Goal: Transaction & Acquisition: Purchase product/service

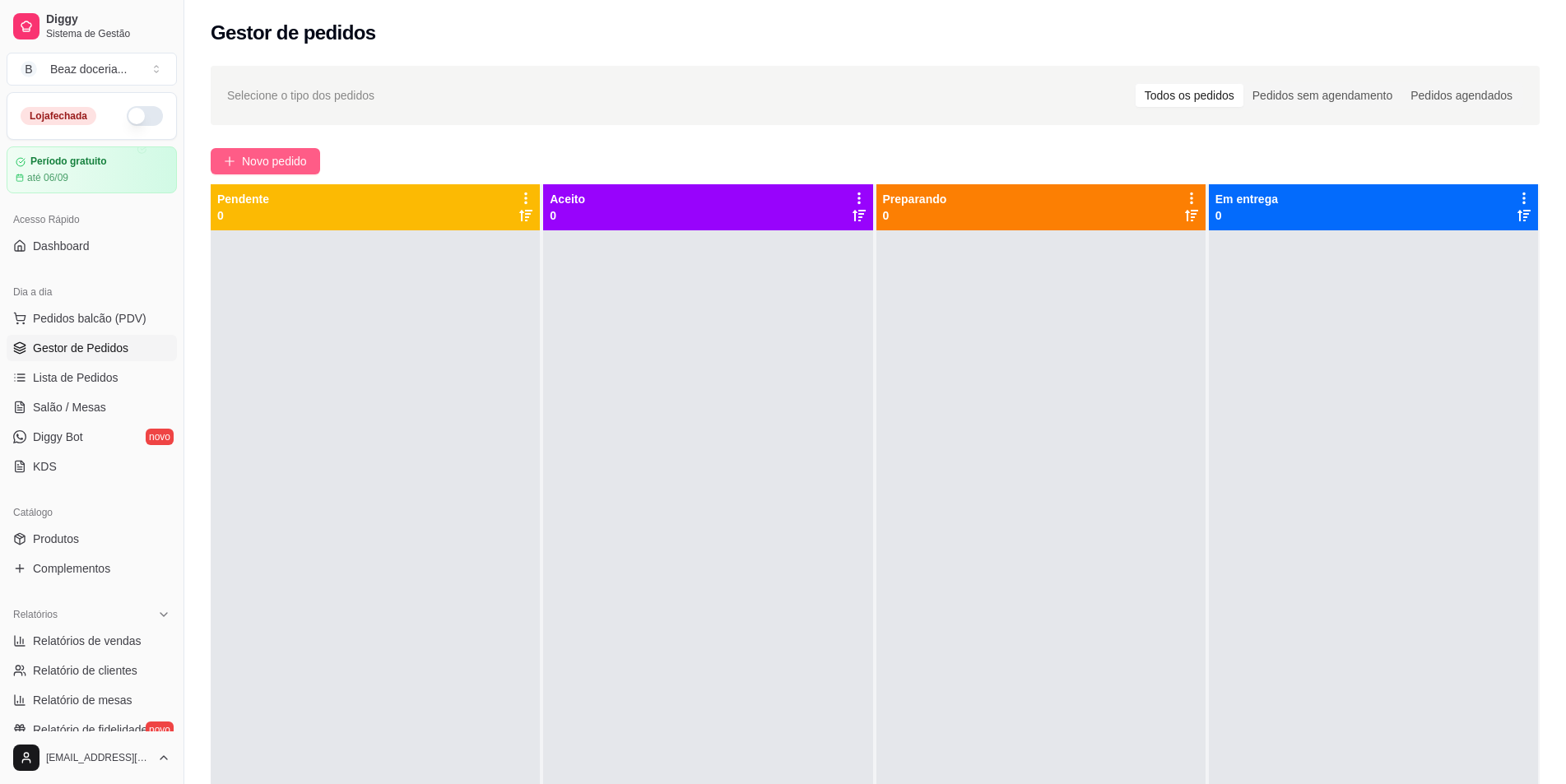
click at [291, 159] on span "Novo pedido" at bounding box center [274, 161] width 65 height 18
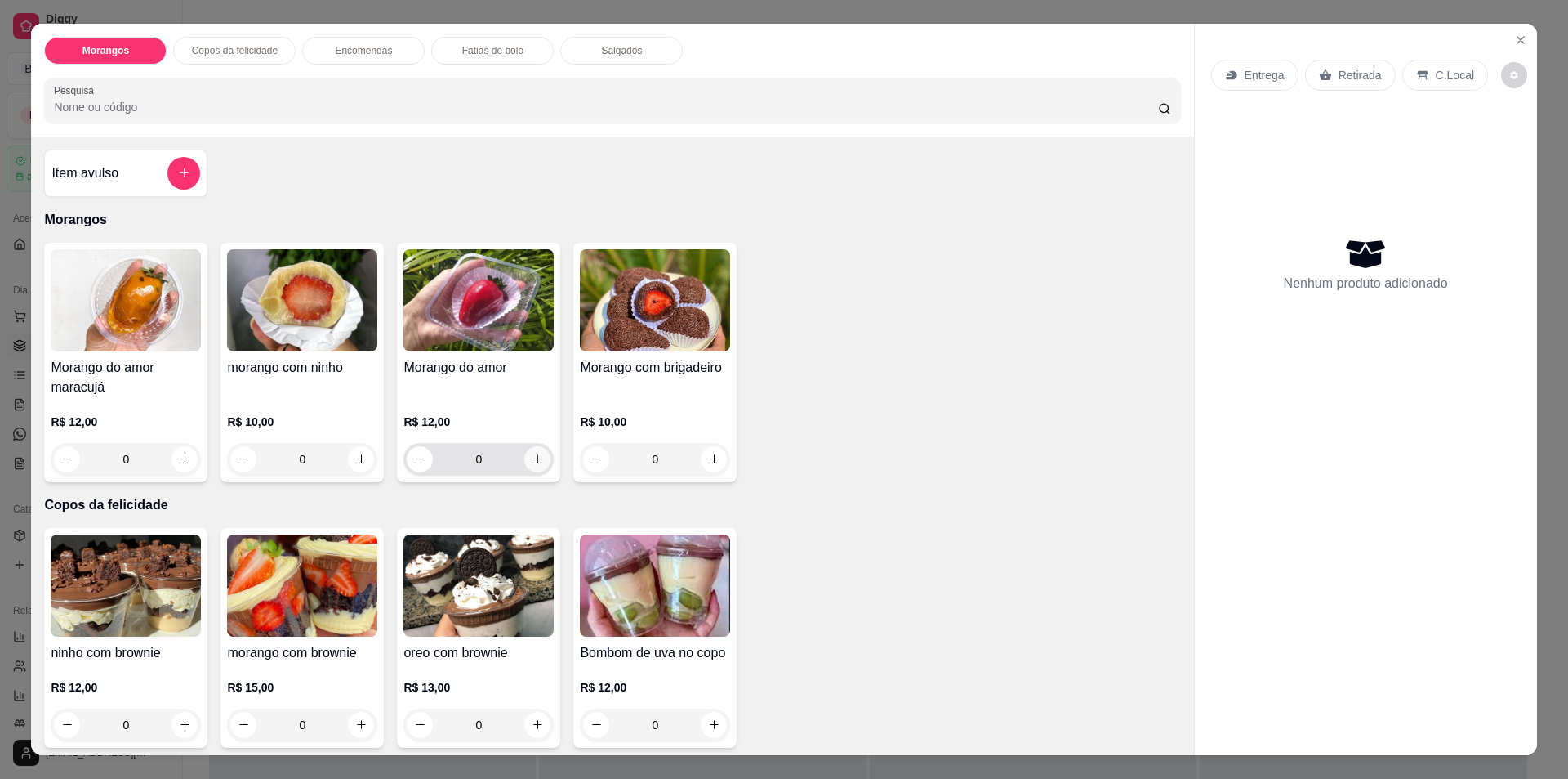
click at [535, 462] on icon "increase-product-quantity" at bounding box center [537, 459] width 12 height 12
type input "1"
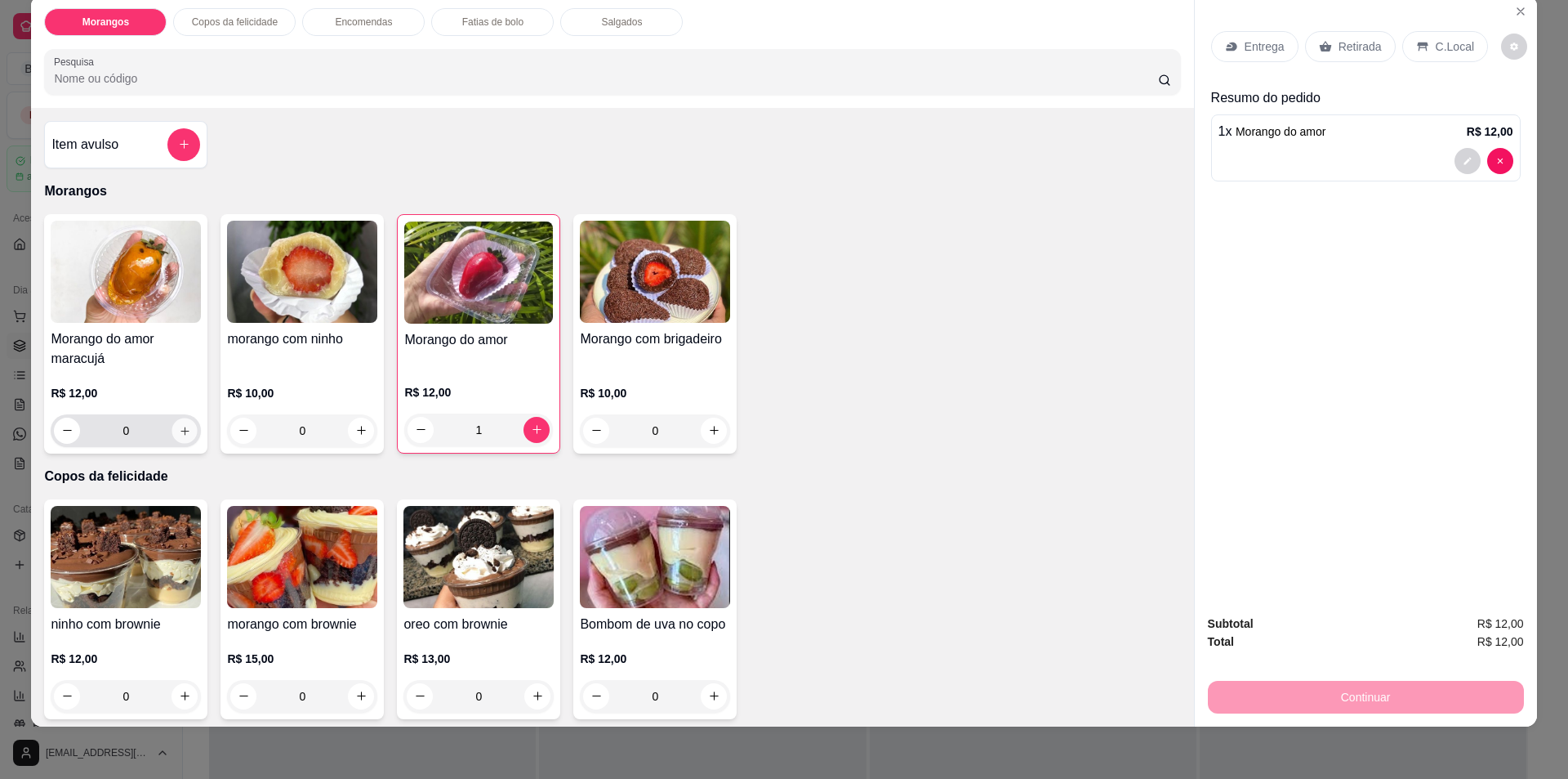
click at [178, 434] on icon "increase-product-quantity" at bounding box center [184, 430] width 12 height 12
type input "1"
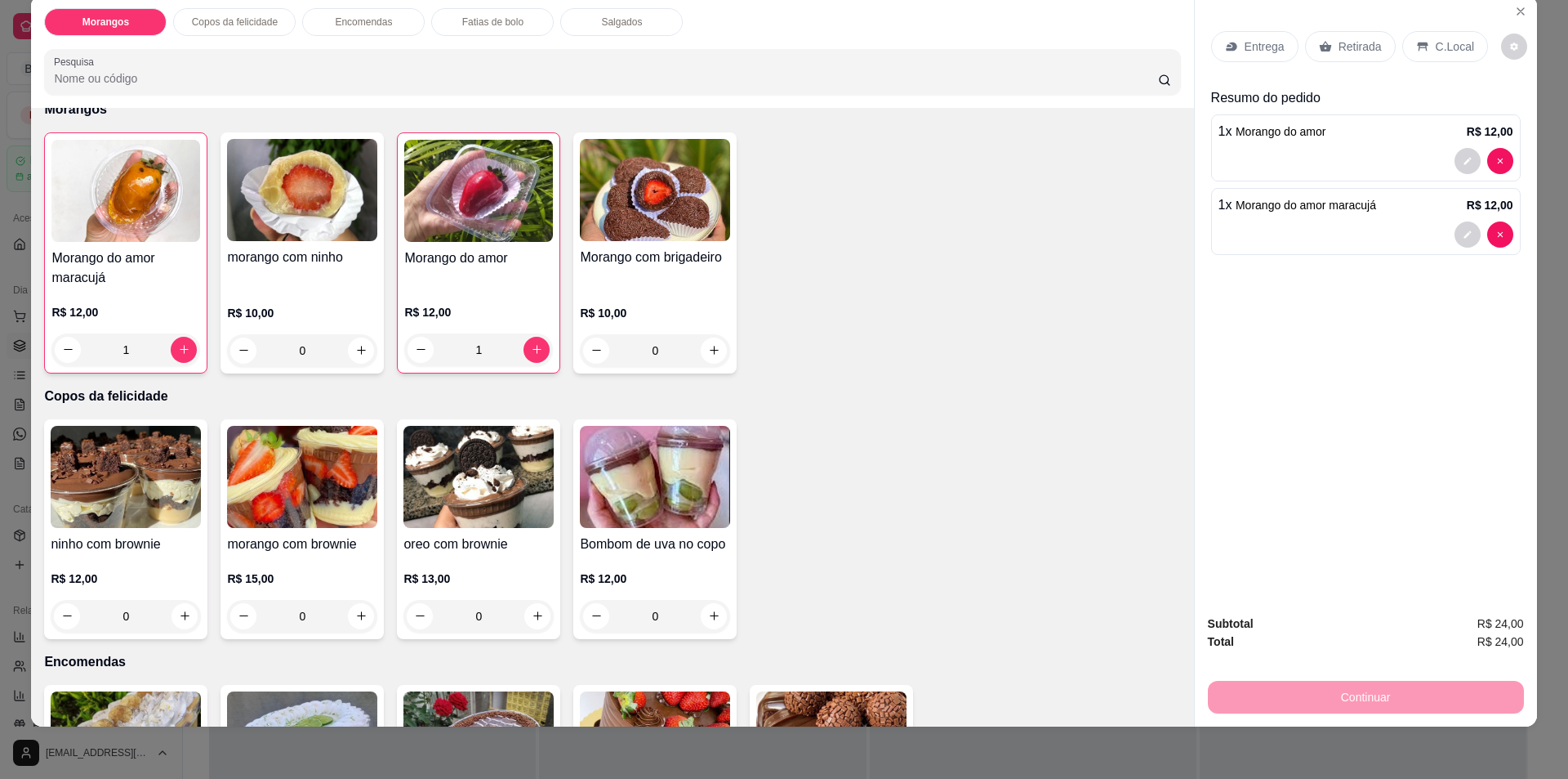
scroll to position [164, 0]
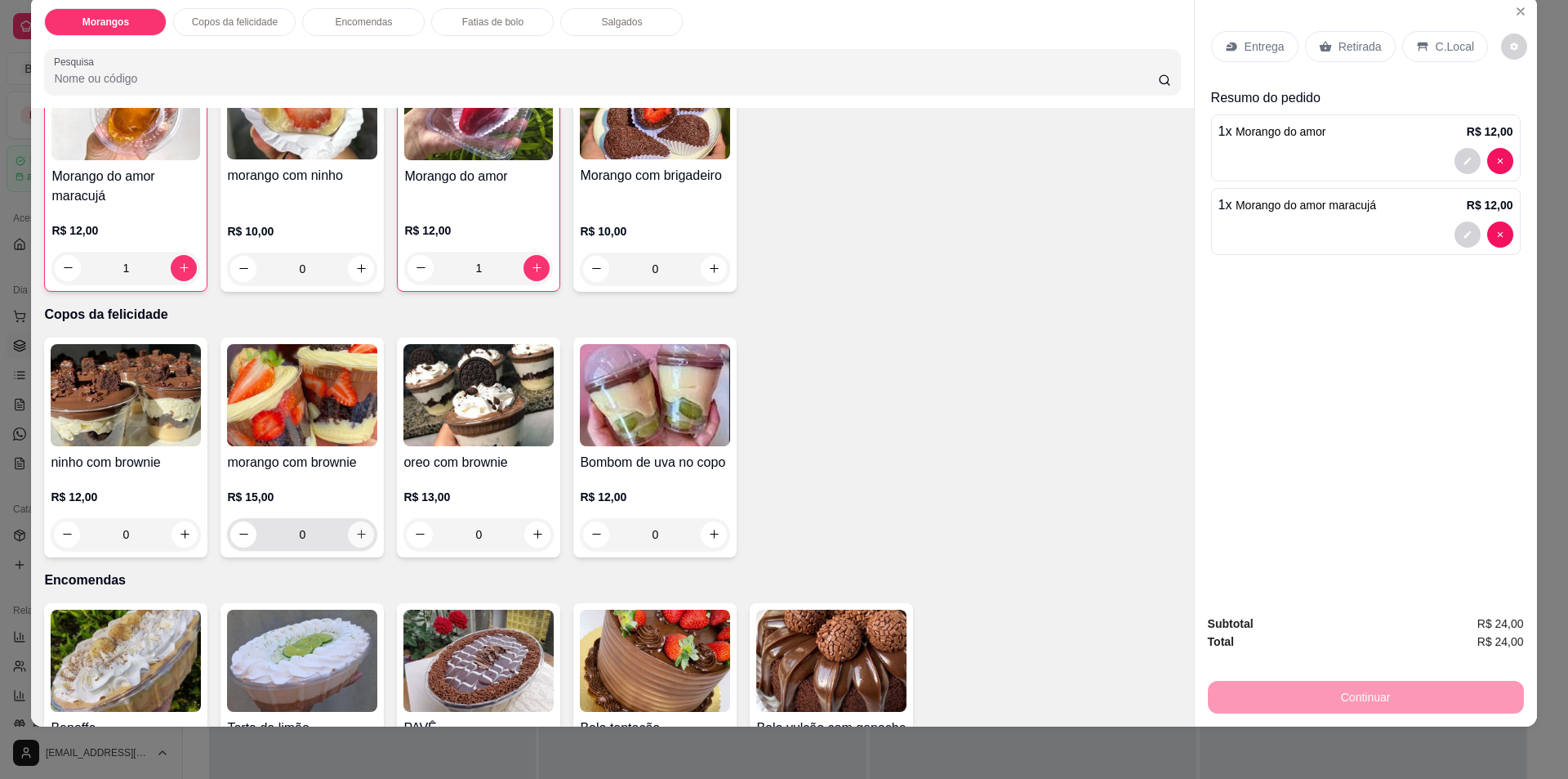
click at [355, 533] on icon "increase-product-quantity" at bounding box center [361, 533] width 12 height 12
type input "1"
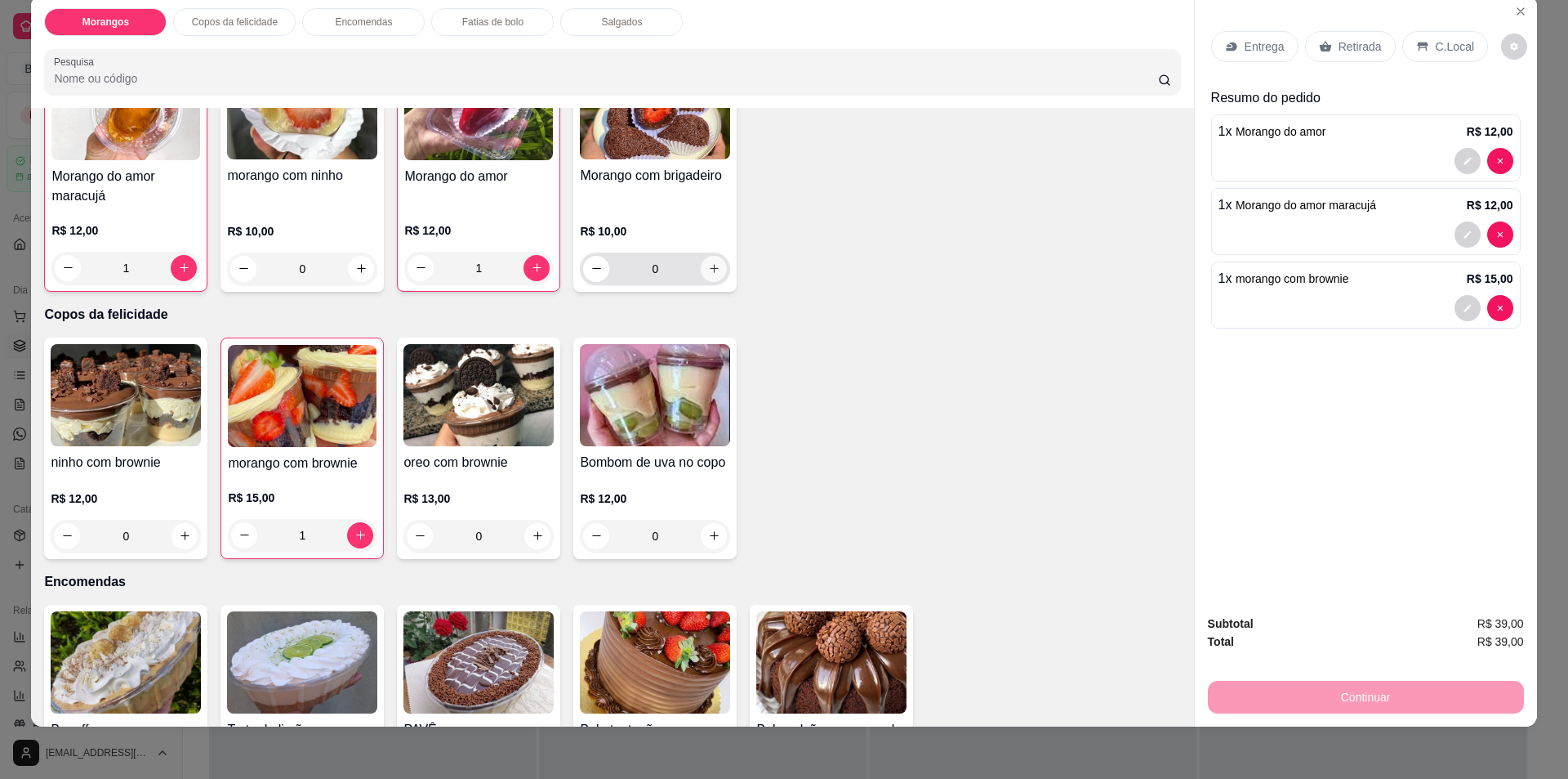
click at [708, 262] on icon "increase-product-quantity" at bounding box center [714, 268] width 12 height 12
type input "1"
click at [1326, 45] on div "Retirada" at bounding box center [1350, 45] width 91 height 31
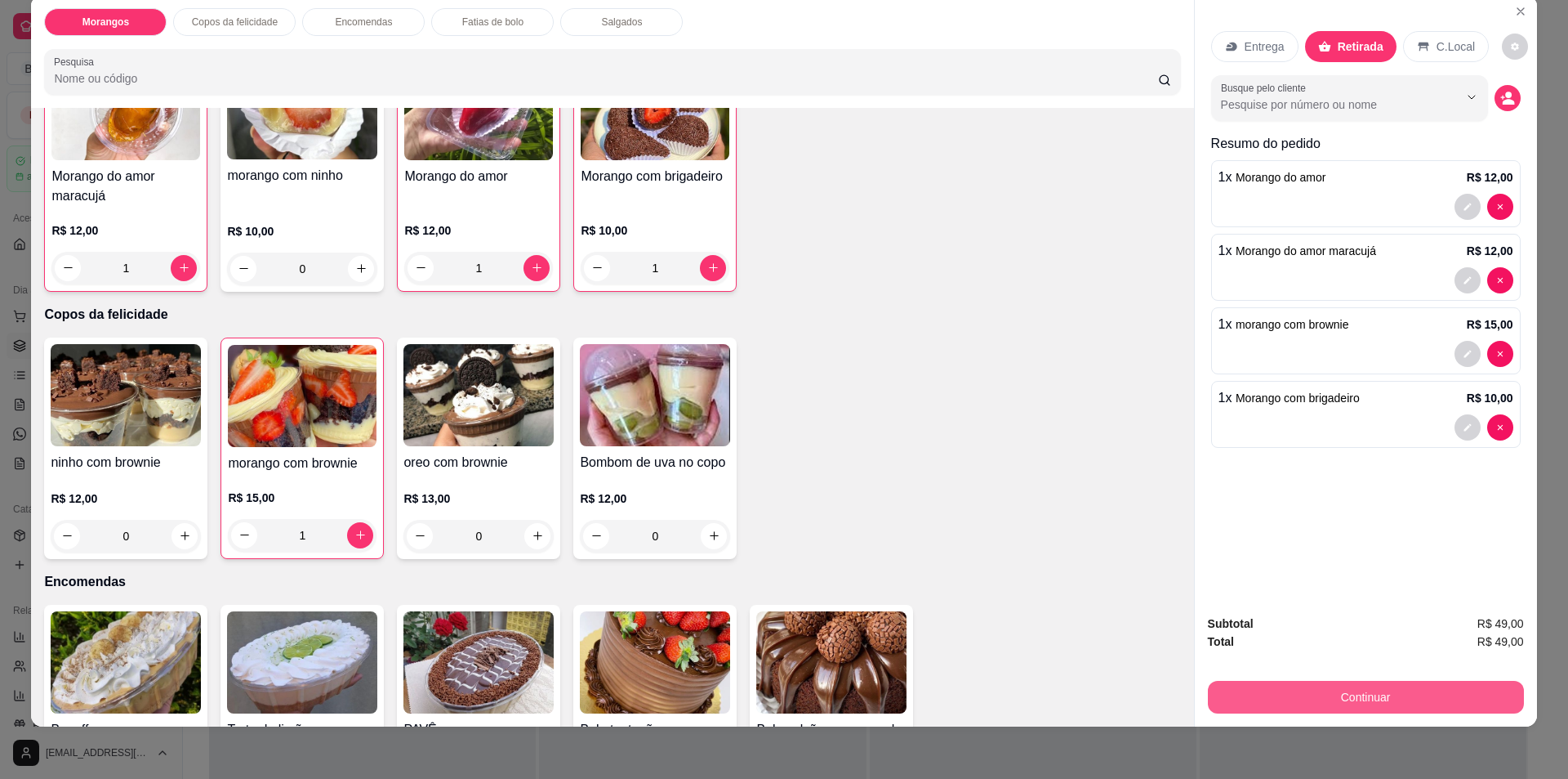
click at [1312, 704] on button "Continuar" at bounding box center [1365, 696] width 316 height 33
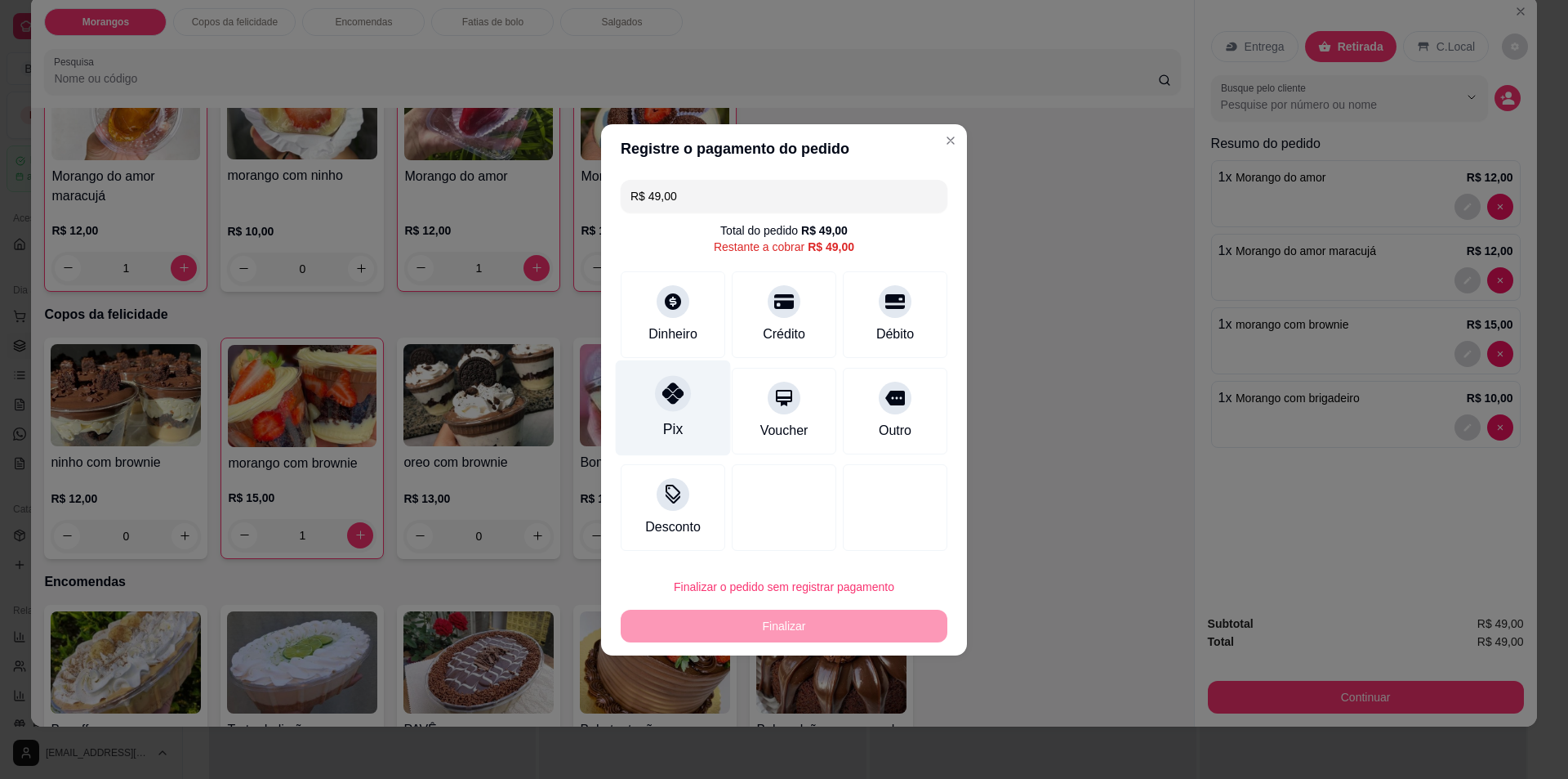
click at [659, 410] on div "Pix" at bounding box center [673, 407] width 115 height 96
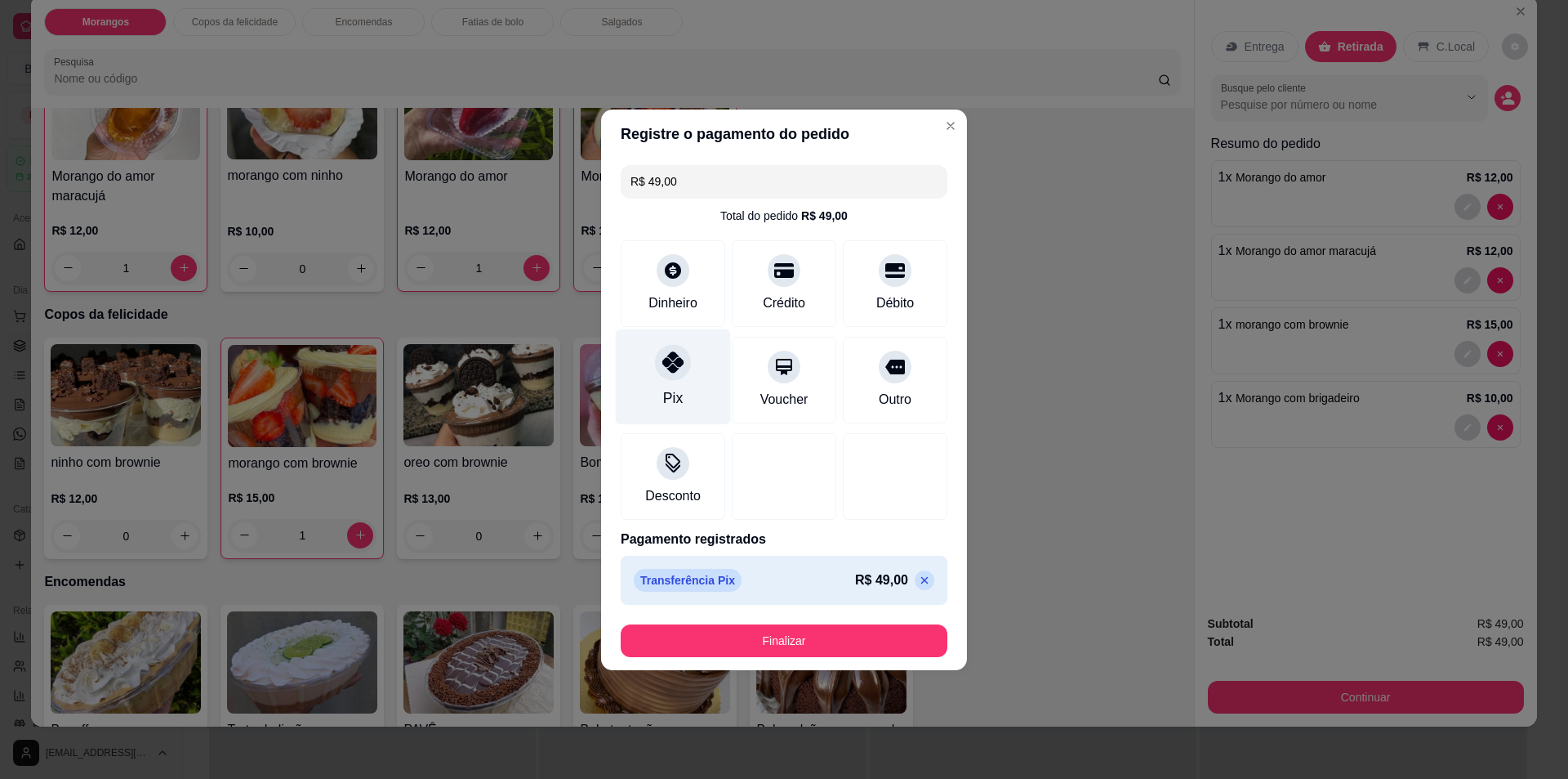
type input "R$ 0,00"
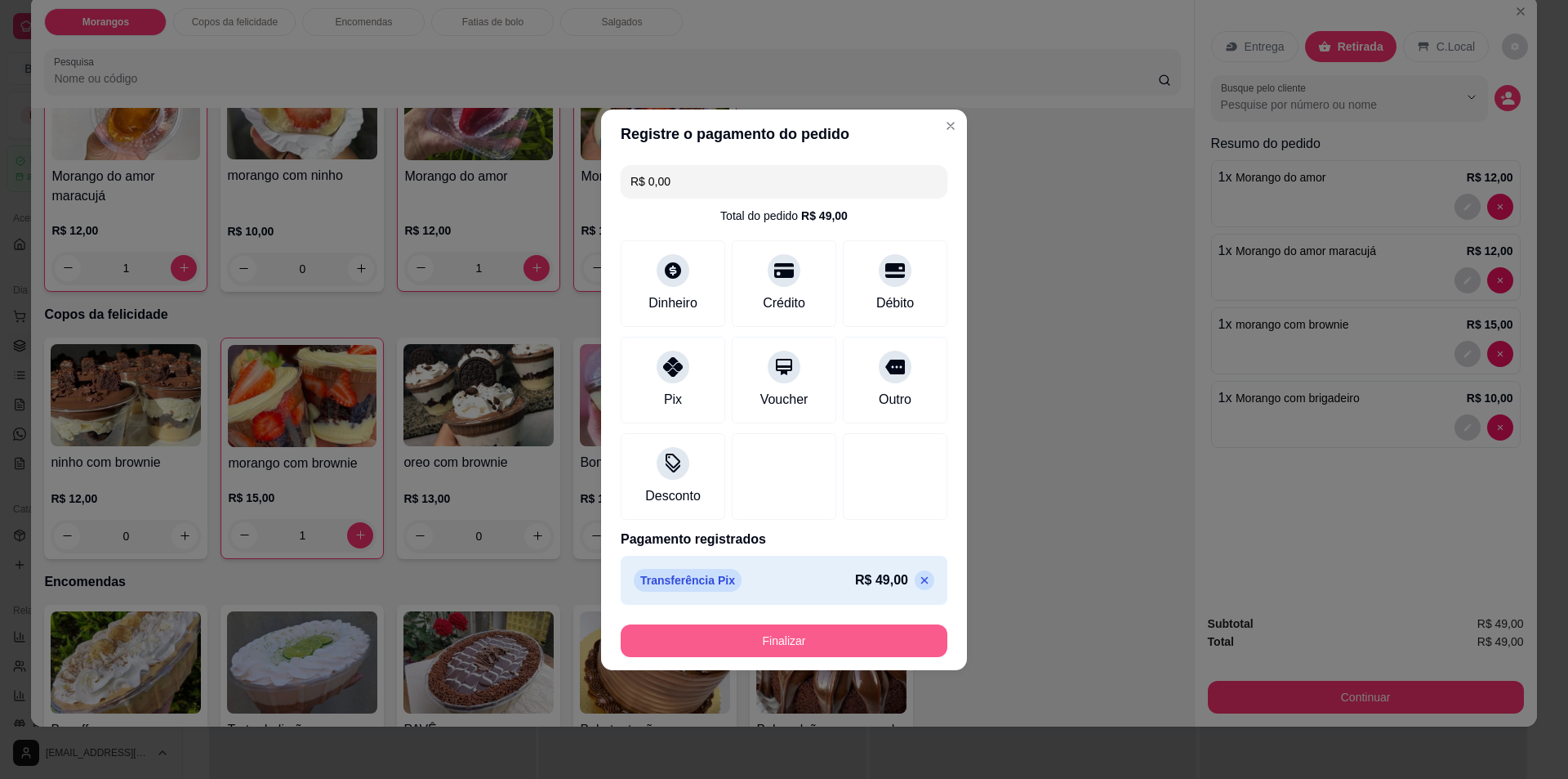
click at [737, 634] on button "Finalizar" at bounding box center [784, 640] width 326 height 33
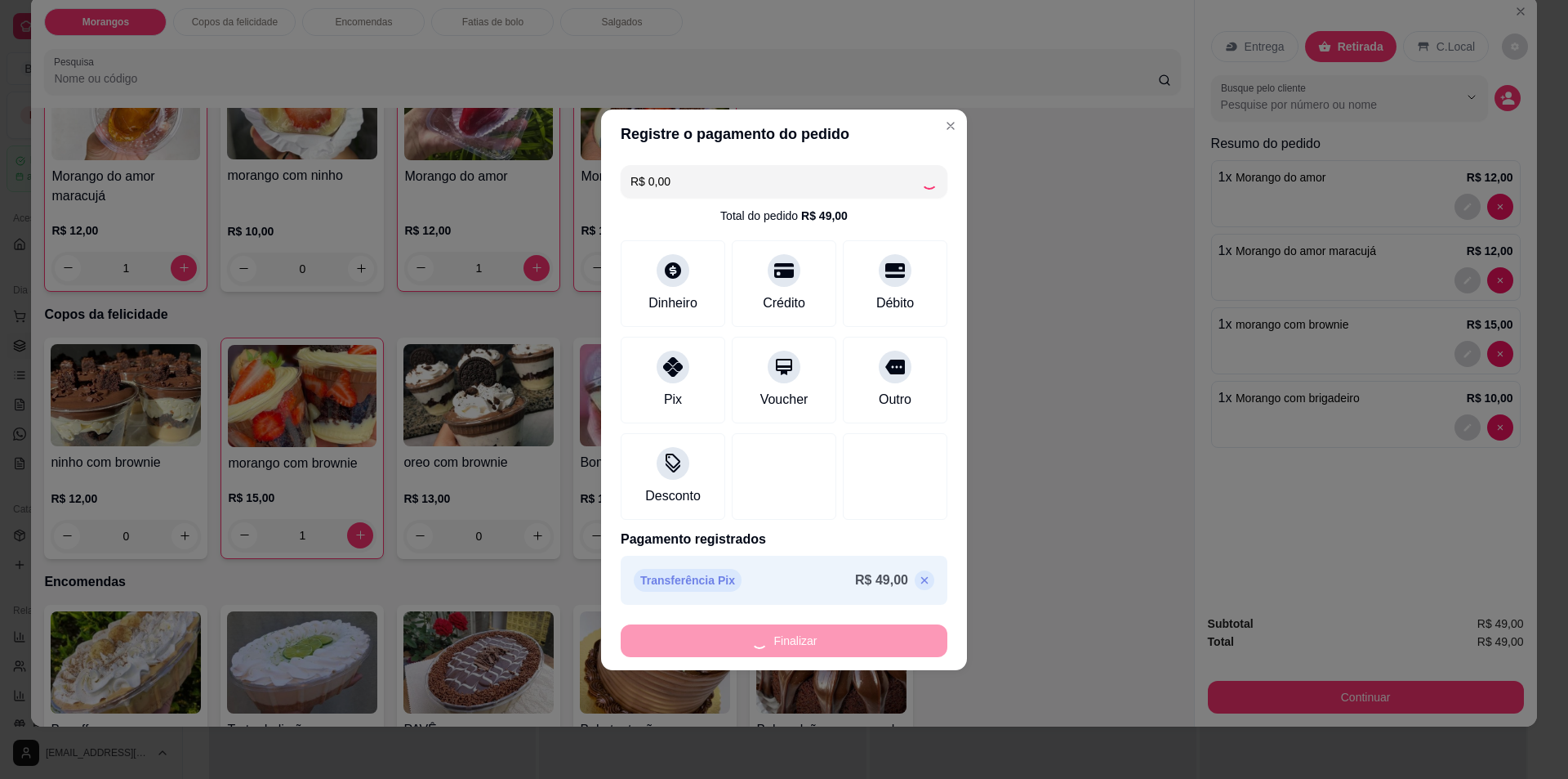
type input "0"
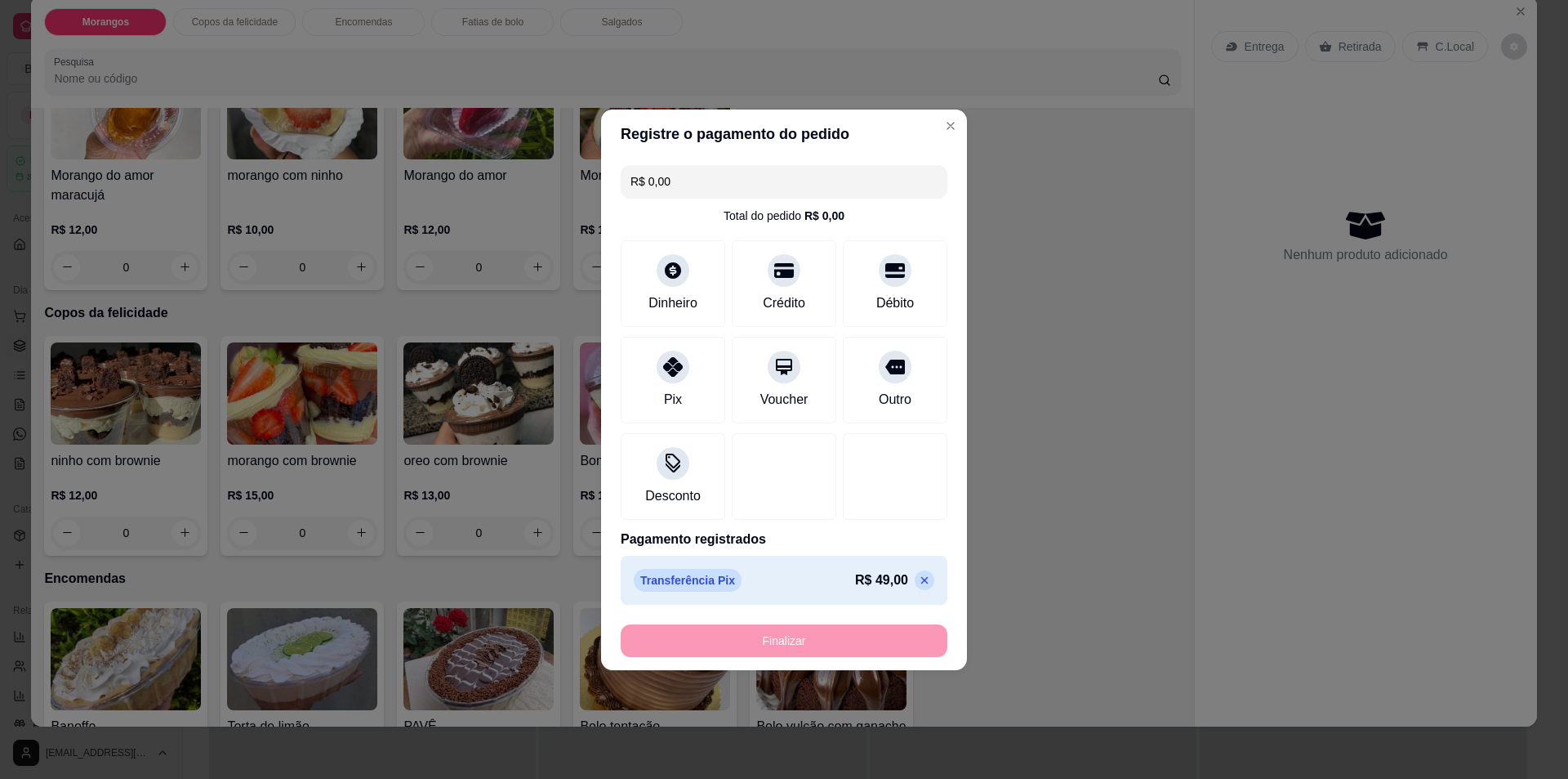
type input "-R$ 49,00"
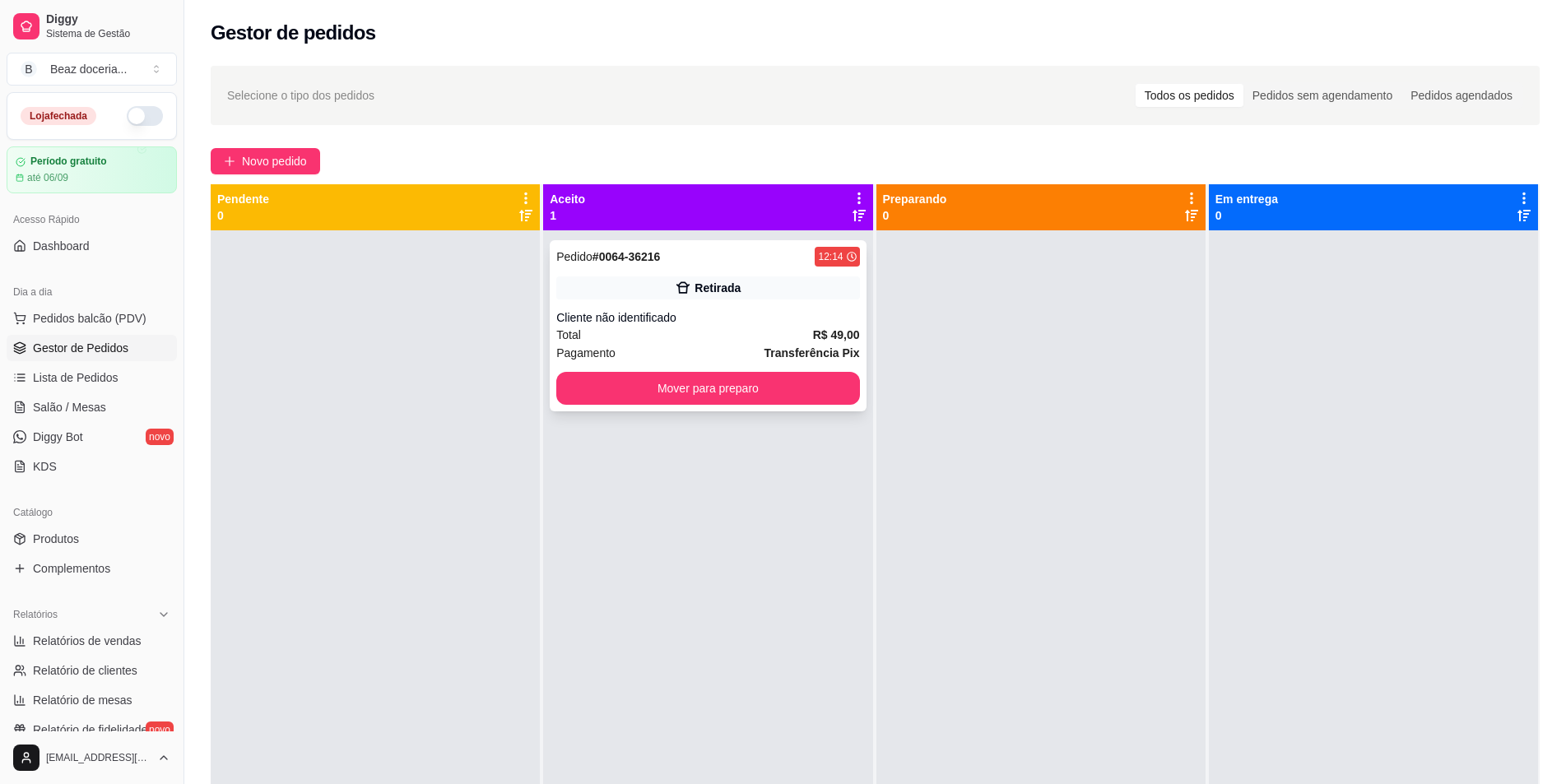
click at [699, 292] on div "Retirada" at bounding box center [717, 288] width 46 height 17
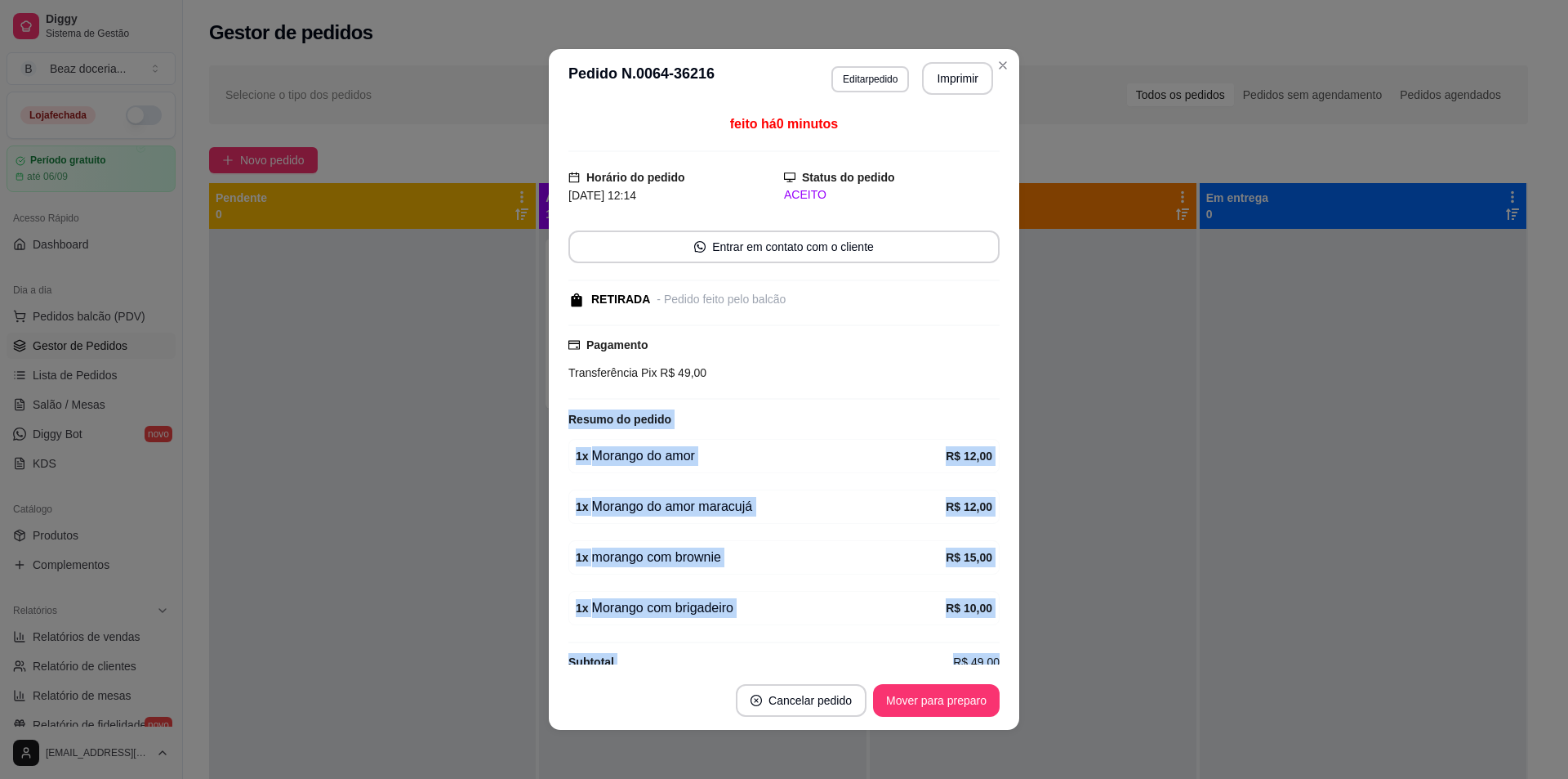
scroll to position [25, 0]
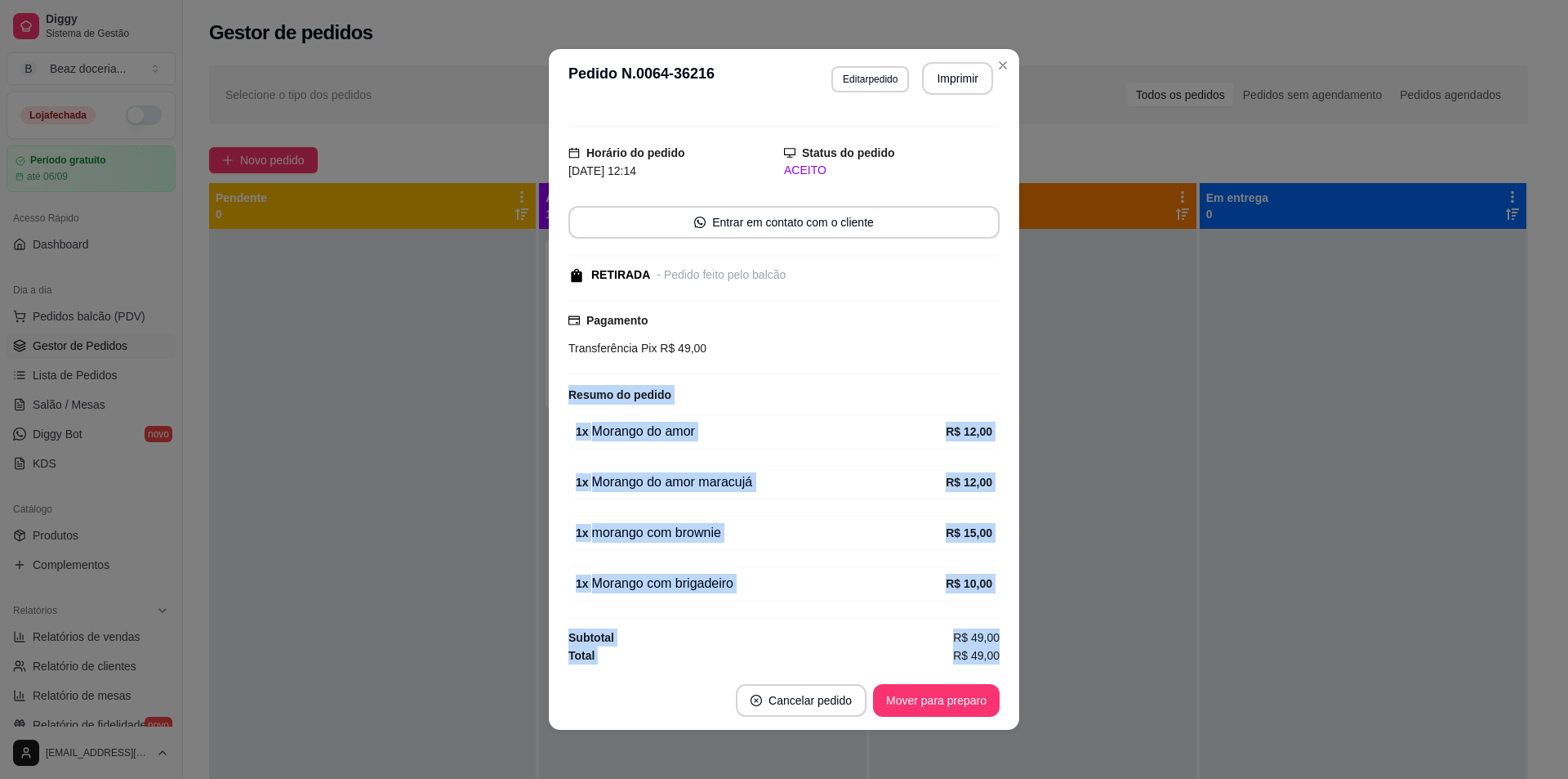
drag, startPoint x: 559, startPoint y: 412, endPoint x: 979, endPoint y: 667, distance: 491.4
click at [979, 667] on div "feito há 0 minutos Horário do pedido [DATE] 12:14 Status do pedido ACEITO Entra…" at bounding box center [784, 389] width 470 height 563
copy div "Resumo do pedido 1 x Morango do amor R$ 12,00 1 x Morango do amor maracujá R$ 1…"
